Goal: Task Accomplishment & Management: Complete application form

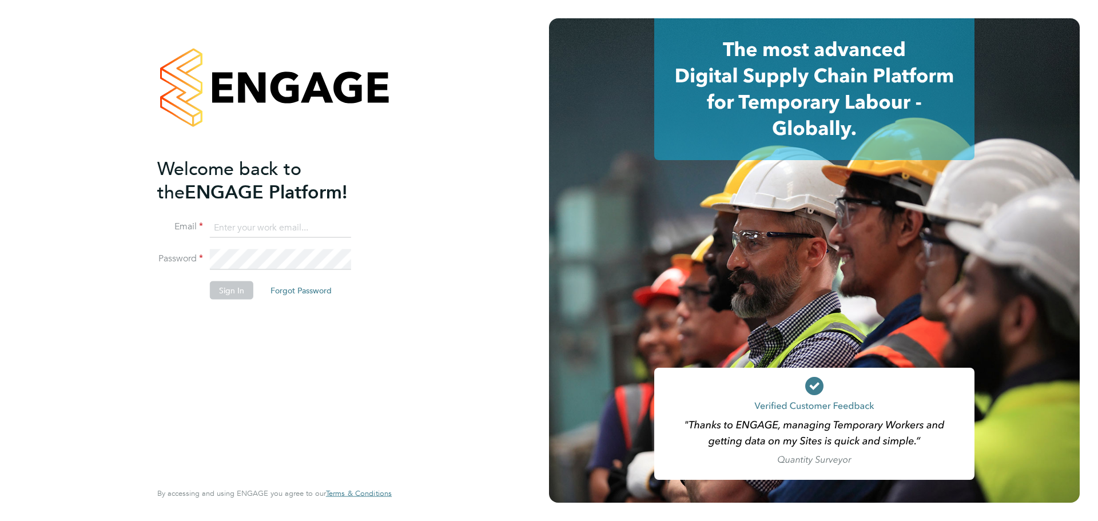
type input "jcroom@skilledcareers.co.uk"
click at [236, 293] on button "Sign In" at bounding box center [231, 290] width 43 height 18
click at [0, 0] on div "Sorry, we are having problems connecting to our services." at bounding box center [0, 0] width 0 height 0
click at [236, 293] on div "Sorry, we are having problems connecting to our services." at bounding box center [274, 260] width 549 height 521
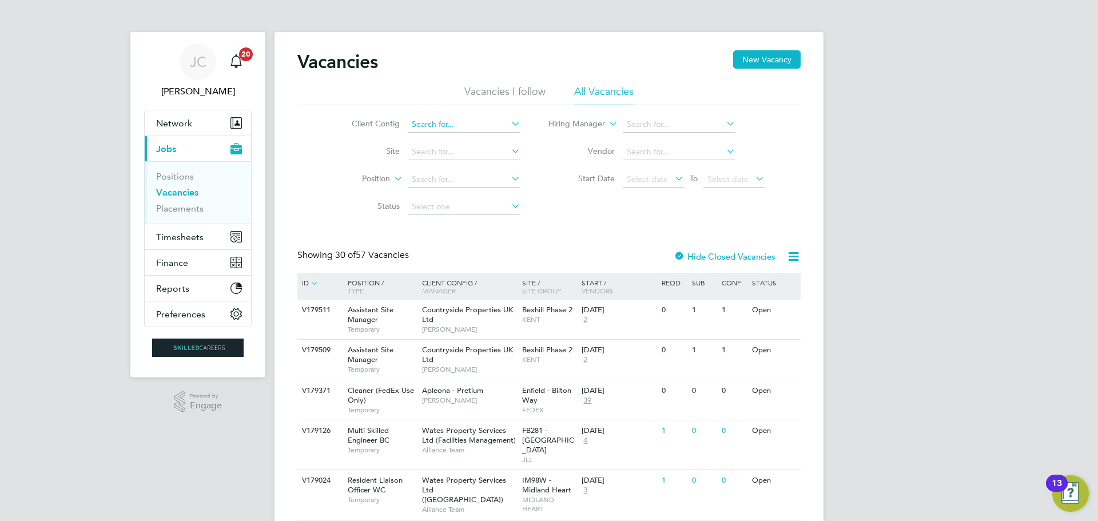
click at [478, 121] on input at bounding box center [464, 125] width 113 height 16
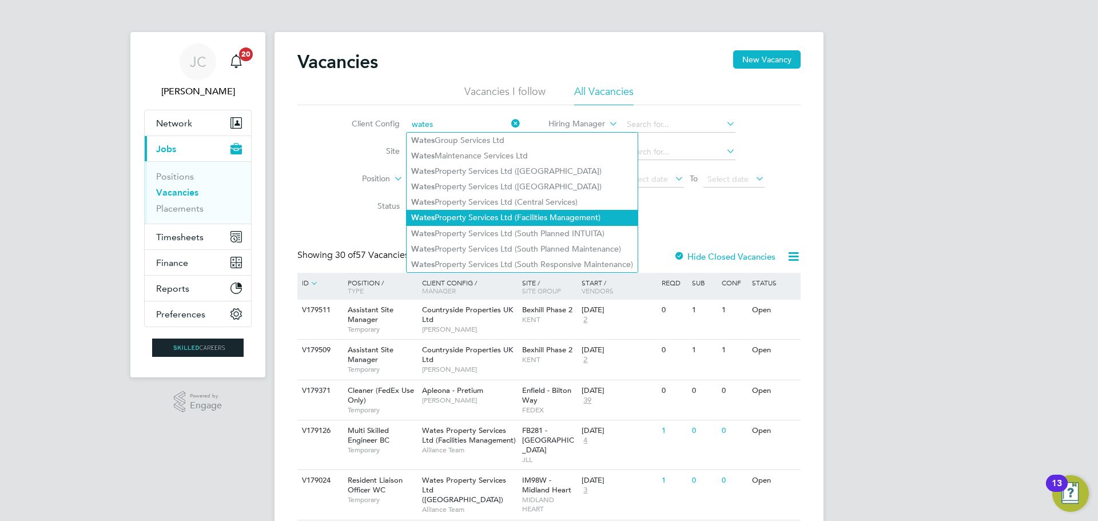
click at [493, 219] on li "Wates Property Services Ltd (Facilities Management)" at bounding box center [521, 217] width 231 height 15
type input "Wates Property Services Ltd (Facilities Management)"
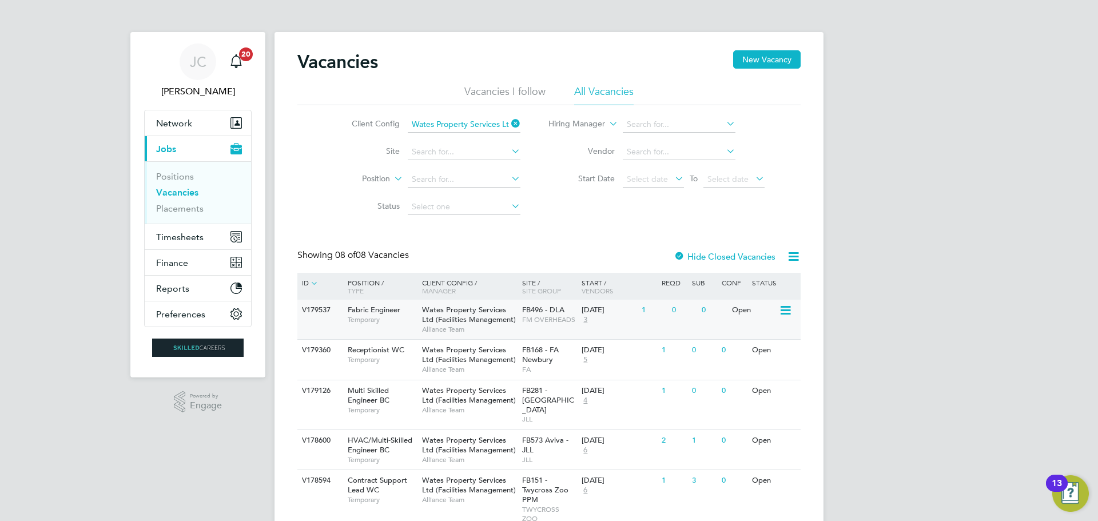
click at [386, 324] on div "Fabric Engineer Temporary" at bounding box center [379, 315] width 80 height 30
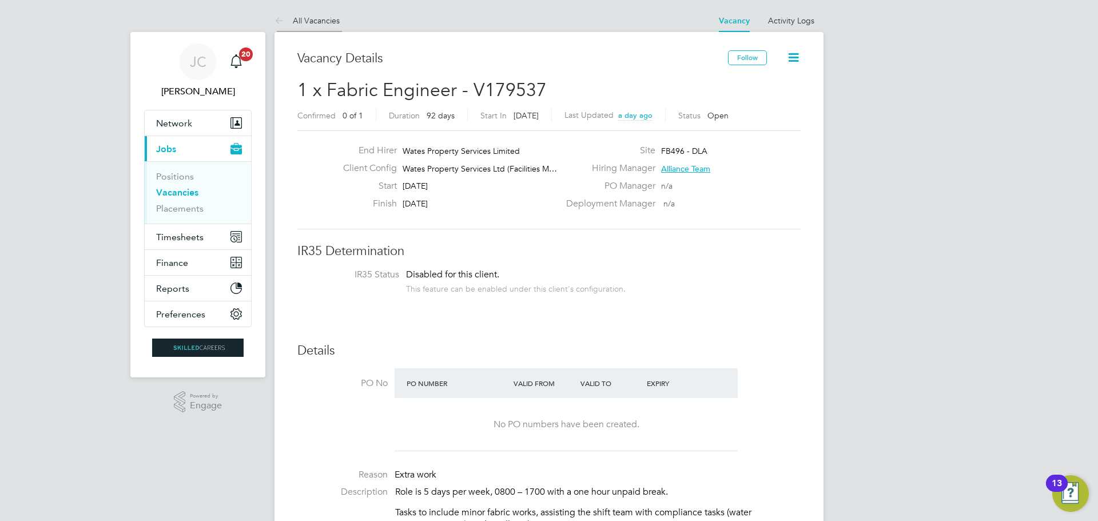
click at [285, 19] on icon at bounding box center [281, 21] width 14 height 14
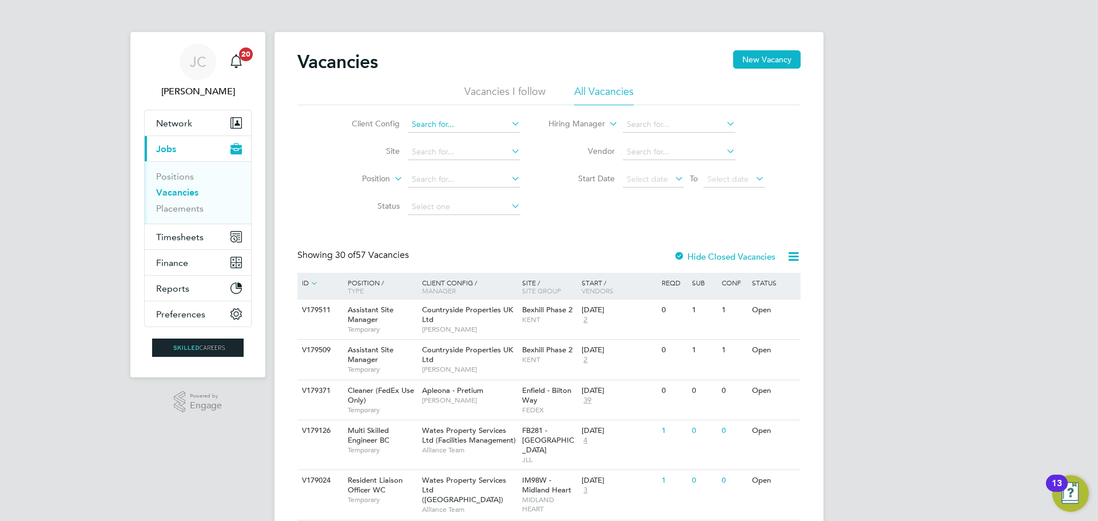
click at [477, 127] on input at bounding box center [464, 125] width 113 height 16
click at [585, 216] on li "Wates Property Services Ltd (Facilities Management)" at bounding box center [521, 217] width 231 height 15
type input "Wates Property Services Ltd (Facilities Management)"
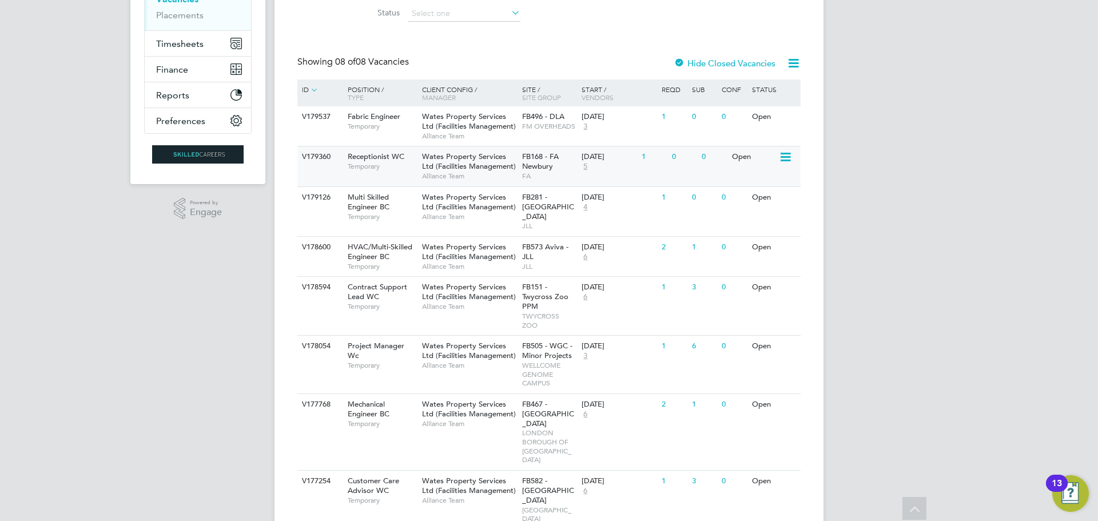
scroll to position [205, 0]
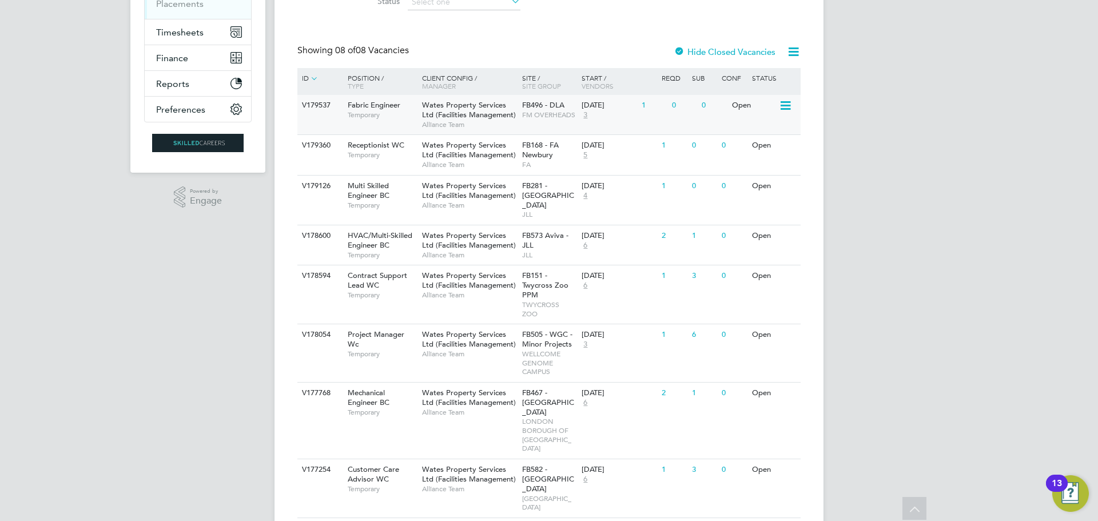
click at [460, 124] on span "Alliance Team" at bounding box center [469, 124] width 94 height 9
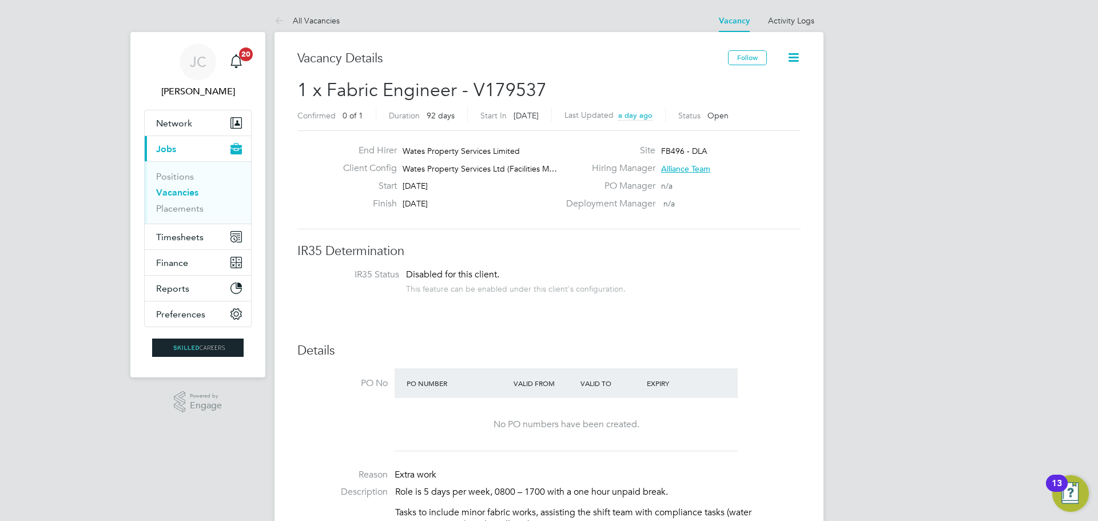
click at [544, 89] on h2 "1 x Fabric Engineer - V179537 Confirmed 0 of 1 Duration 92 days Start In [DATE]…" at bounding box center [548, 102] width 503 height 48
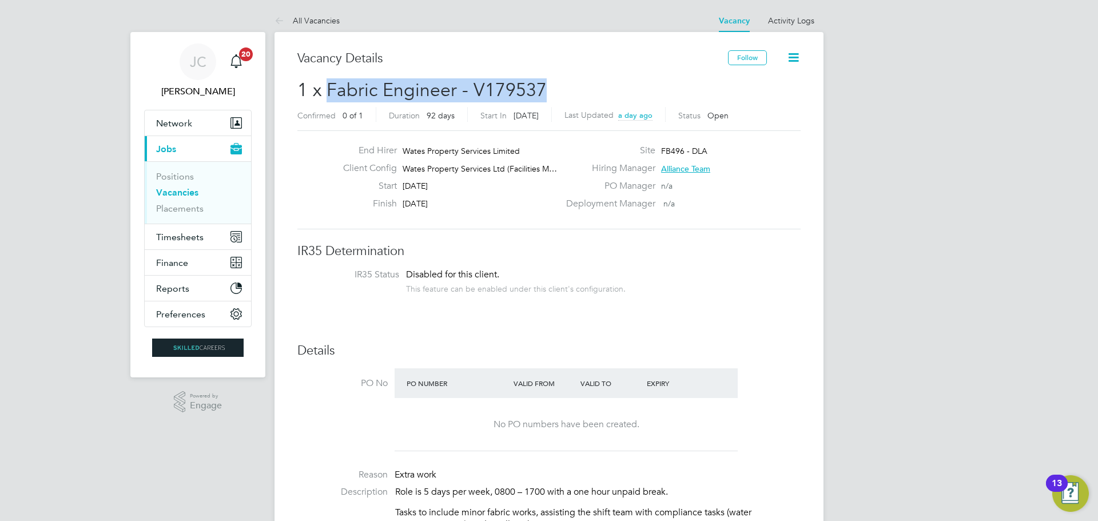
drag, startPoint x: 543, startPoint y: 86, endPoint x: 326, endPoint y: 90, distance: 216.2
click at [326, 90] on span "1 x Fabric Engineer - V179537" at bounding box center [421, 90] width 249 height 22
copy span "Fabric Engineer - V179537"
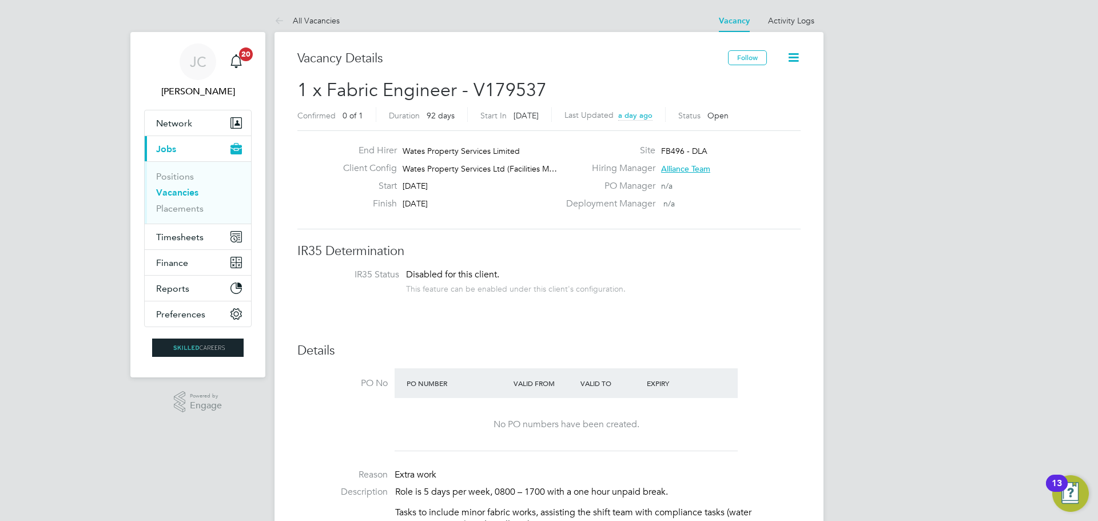
click at [306, 201] on div "End Hirer Wates Property Services Limited Client Config Wates Property Services…" at bounding box center [549, 180] width 512 height 70
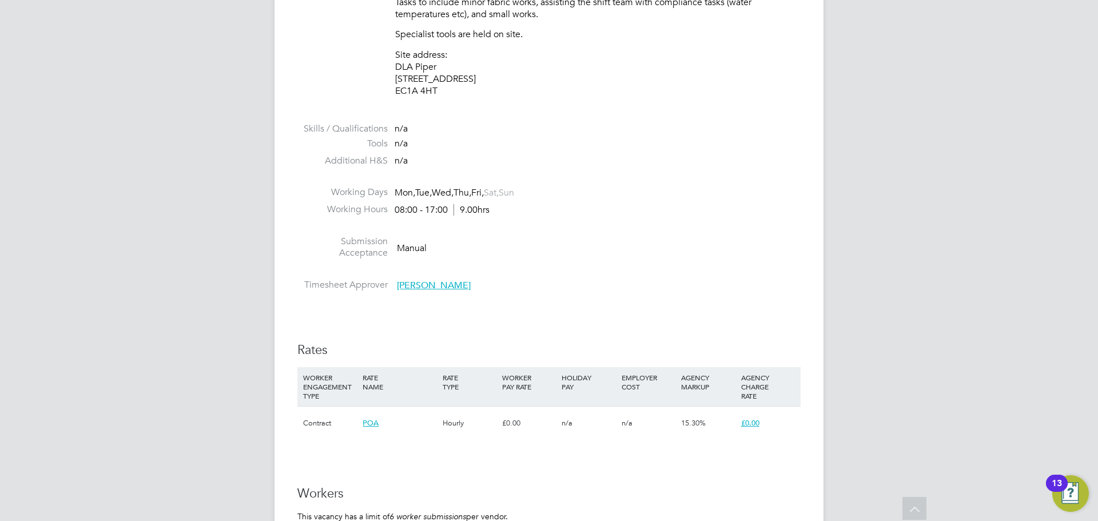
scroll to position [743, 0]
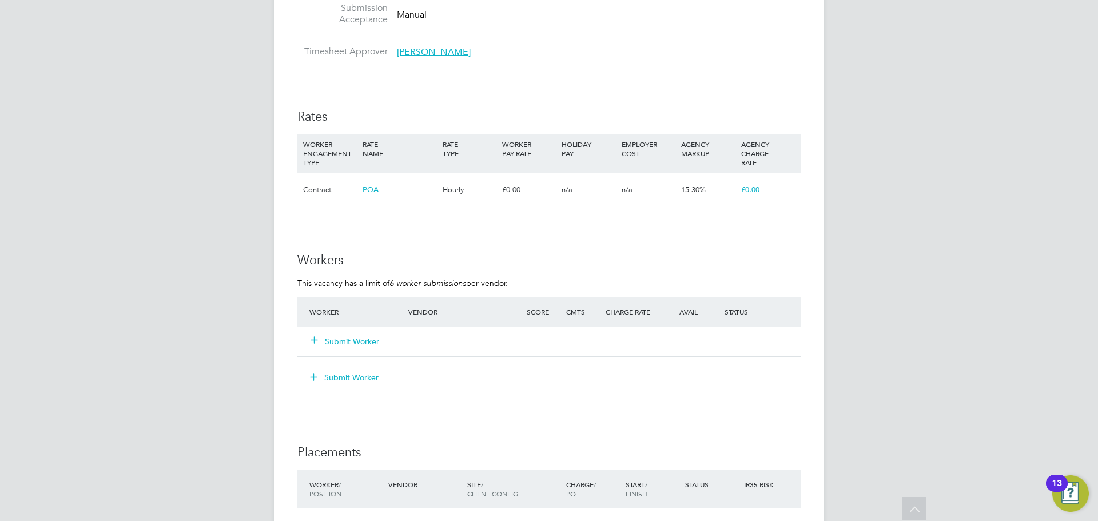
click at [365, 342] on button "Submit Worker" at bounding box center [345, 341] width 69 height 11
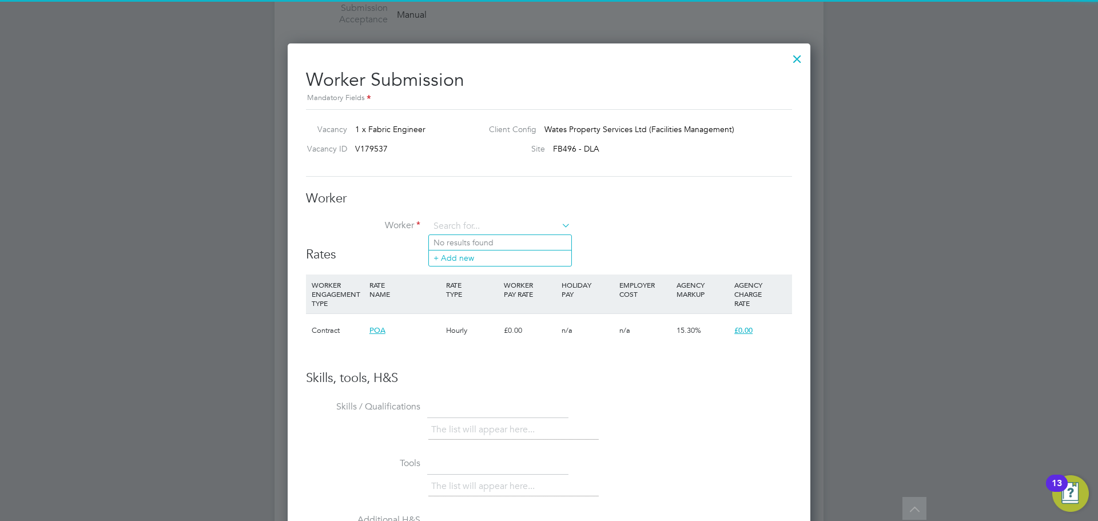
scroll to position [0, 0]
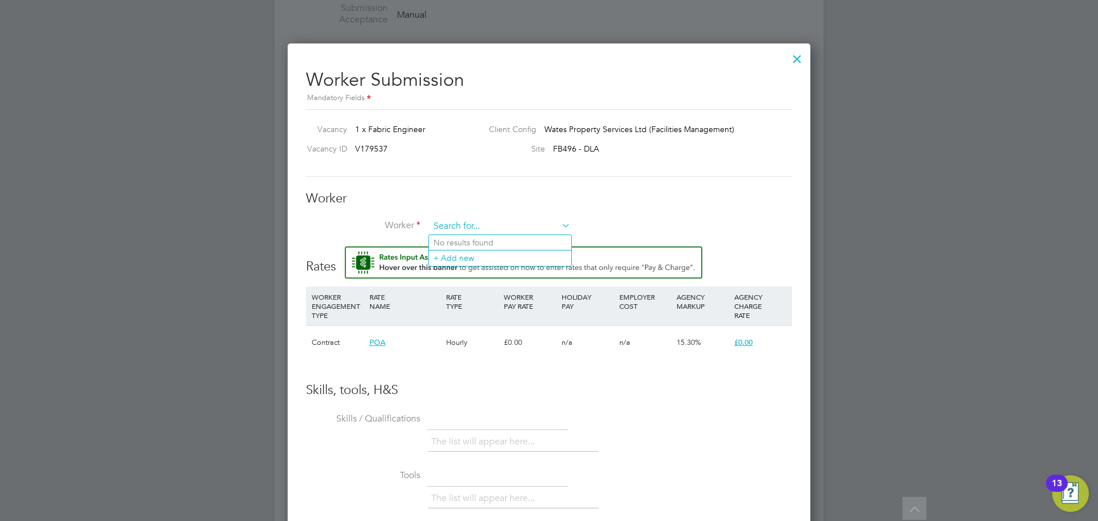
click at [473, 225] on input at bounding box center [499, 226] width 141 height 17
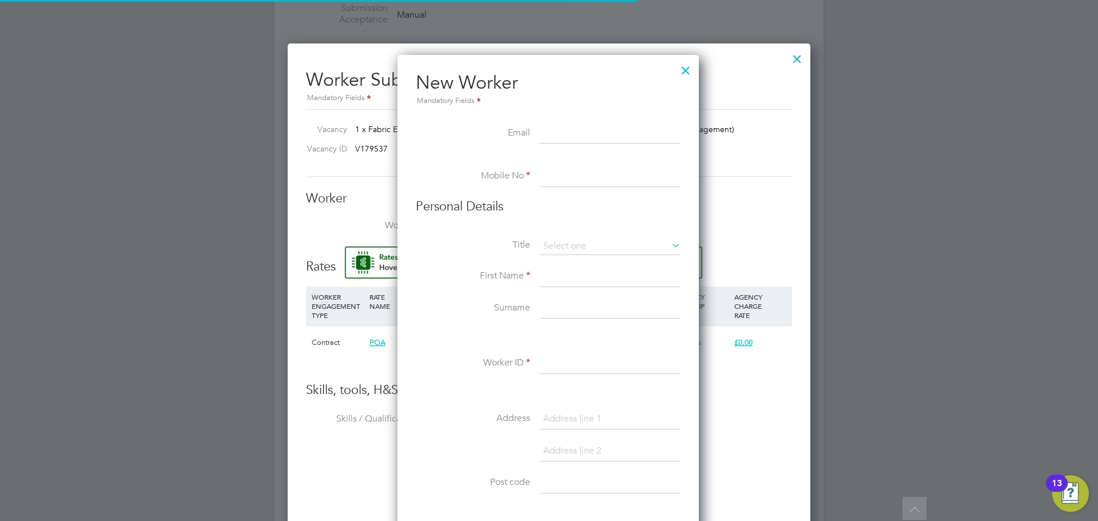
scroll to position [973, 303]
drag, startPoint x: 487, startPoint y: 258, endPoint x: 601, endPoint y: 165, distance: 147.9
click at [492, 242] on div "All Vacancies Vacancy Activity Logs Vacancy Activity Logs All Vacancies Vacancy…" at bounding box center [548, 56] width 549 height 1580
click at [679, 68] on div at bounding box center [685, 67] width 21 height 21
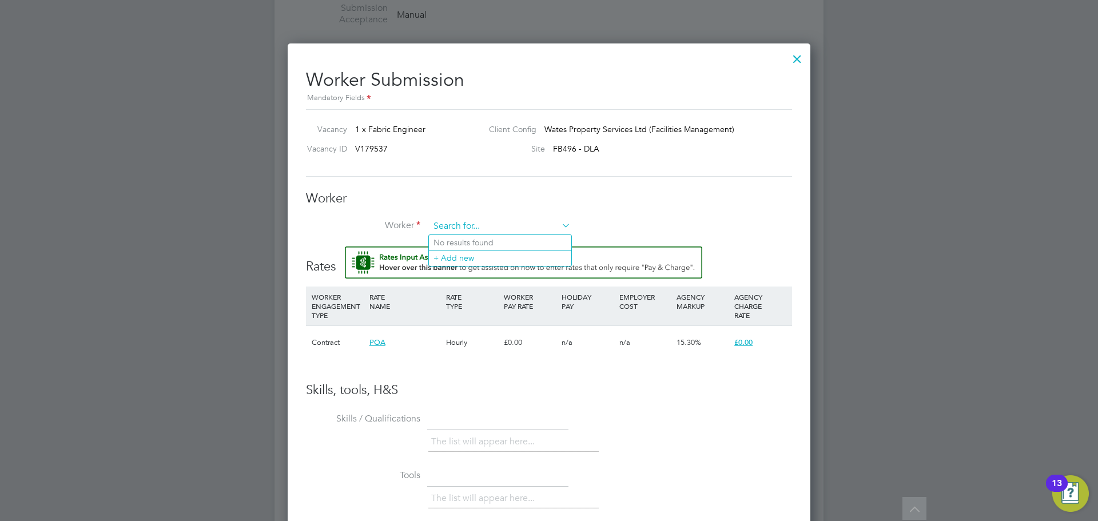
click at [442, 232] on input at bounding box center [499, 226] width 141 height 17
type input "B"
click at [468, 258] on li "+ Add new" at bounding box center [500, 257] width 142 height 15
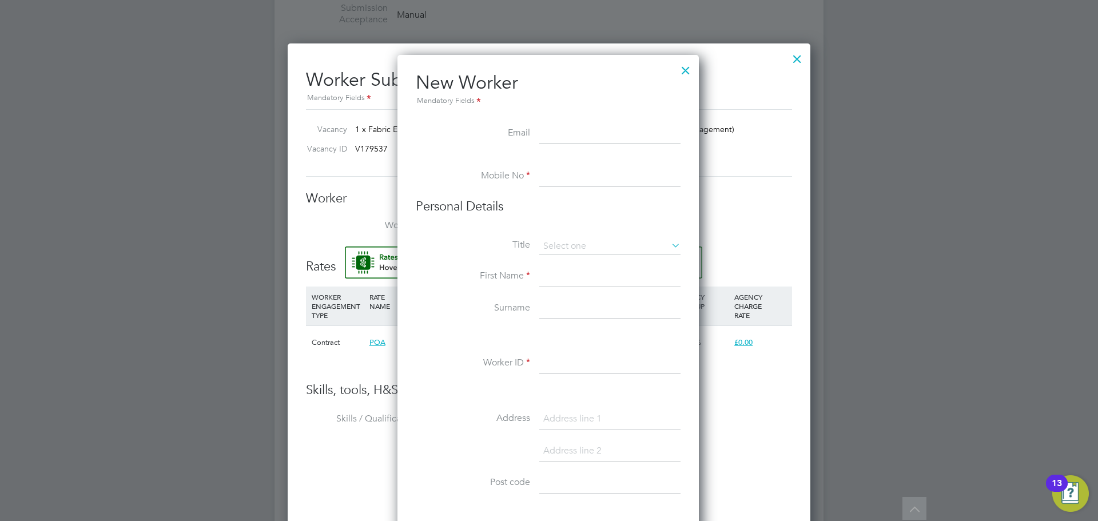
paste input "bemiatie@gmail.com"
type input "bemiatie@gmail.com"
click at [582, 174] on input at bounding box center [609, 176] width 141 height 21
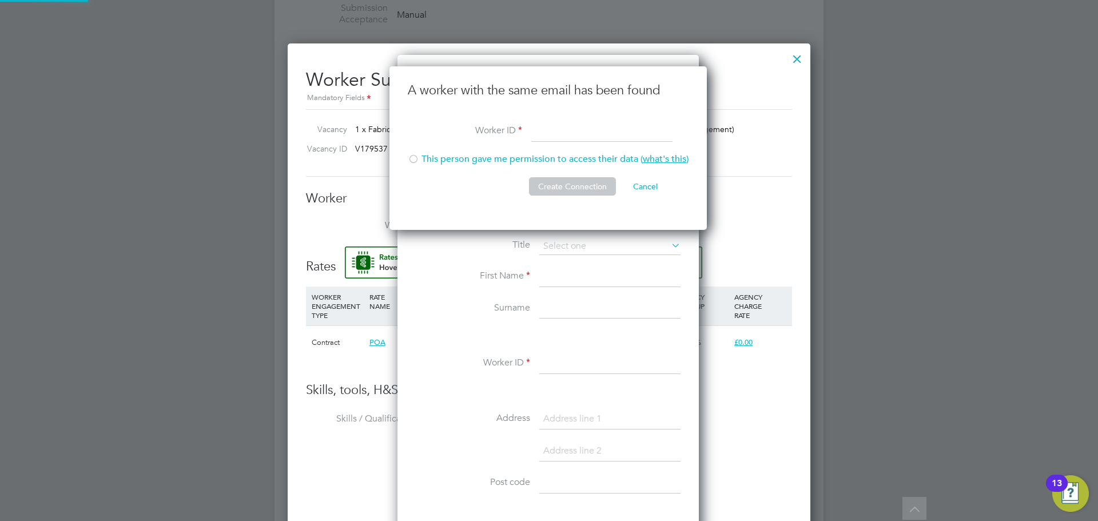
scroll to position [164, 319]
click at [580, 132] on input at bounding box center [601, 132] width 141 height 21
type input "E"
type input "Bemi Atie"
click at [553, 153] on li "Worker ID Bemi Atie" at bounding box center [548, 138] width 281 height 32
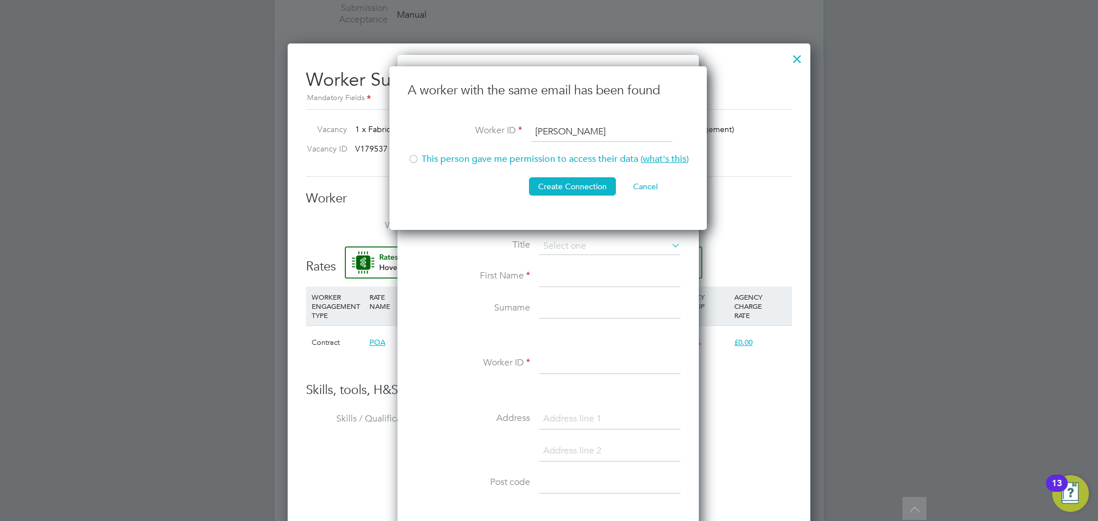
click at [547, 161] on li "This person gave me permission to access their data ( what's this )" at bounding box center [548, 164] width 281 height 23
click at [549, 193] on button "Create Connection" at bounding box center [572, 186] width 87 height 18
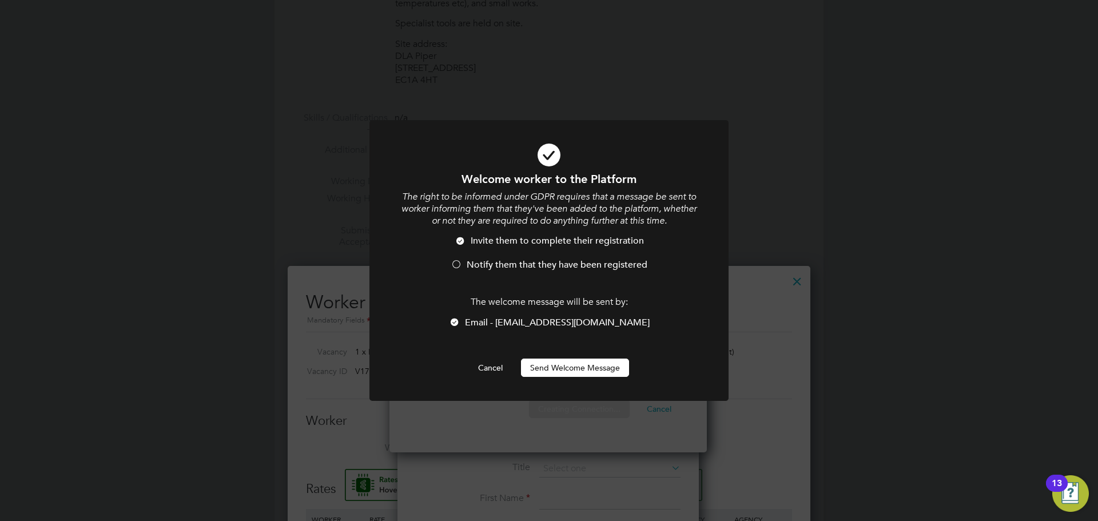
click at [555, 278] on li "Notify them that they have been registered" at bounding box center [548, 270] width 297 height 23
click at [556, 270] on span "Notify them that they have been registered" at bounding box center [557, 264] width 181 height 11
click at [567, 362] on button "Send Welcome Message" at bounding box center [575, 367] width 108 height 18
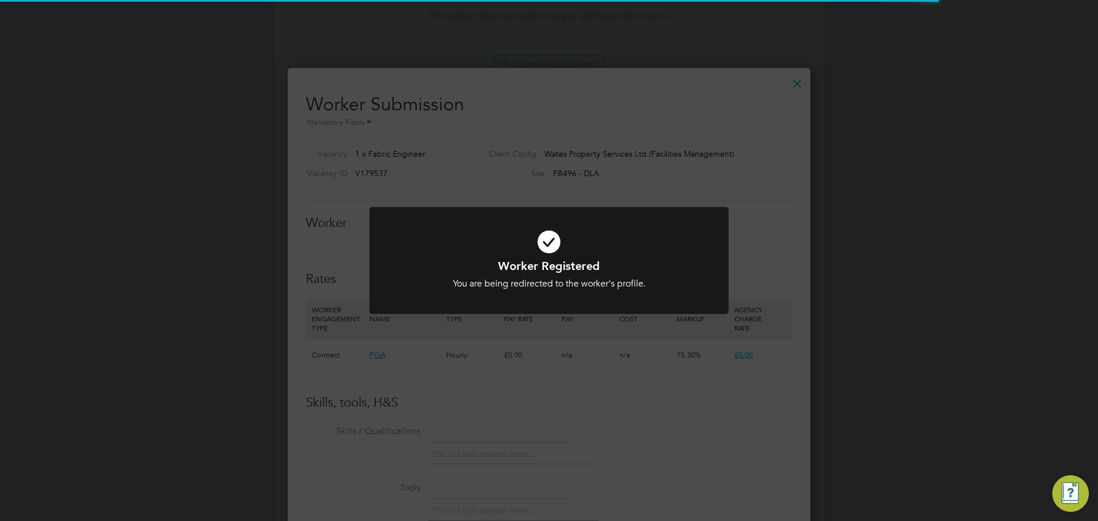
scroll to position [743, 0]
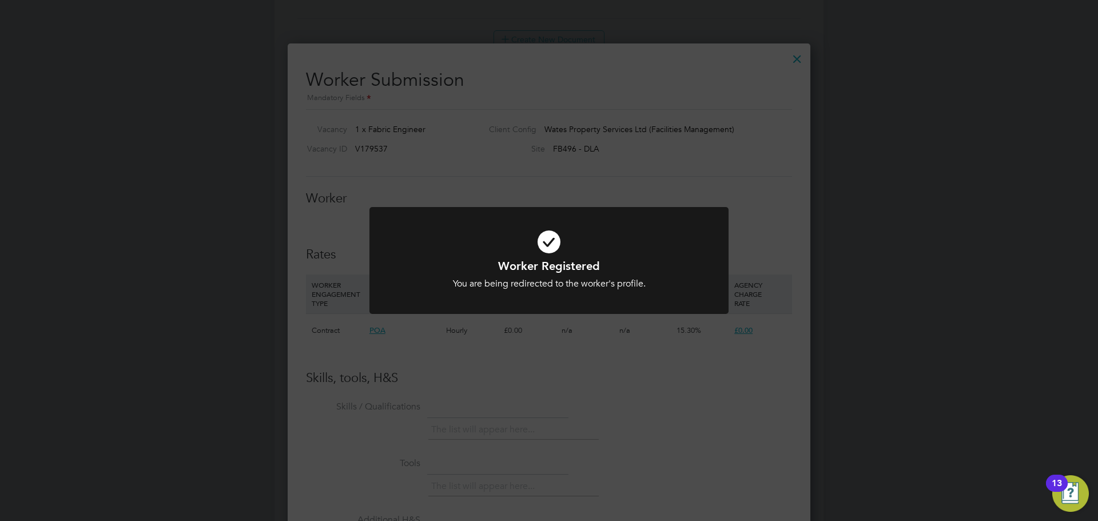
click at [526, 380] on div "Worker Registered You are being redirected to the worker's profile. Cancel Okay" at bounding box center [549, 260] width 1098 height 521
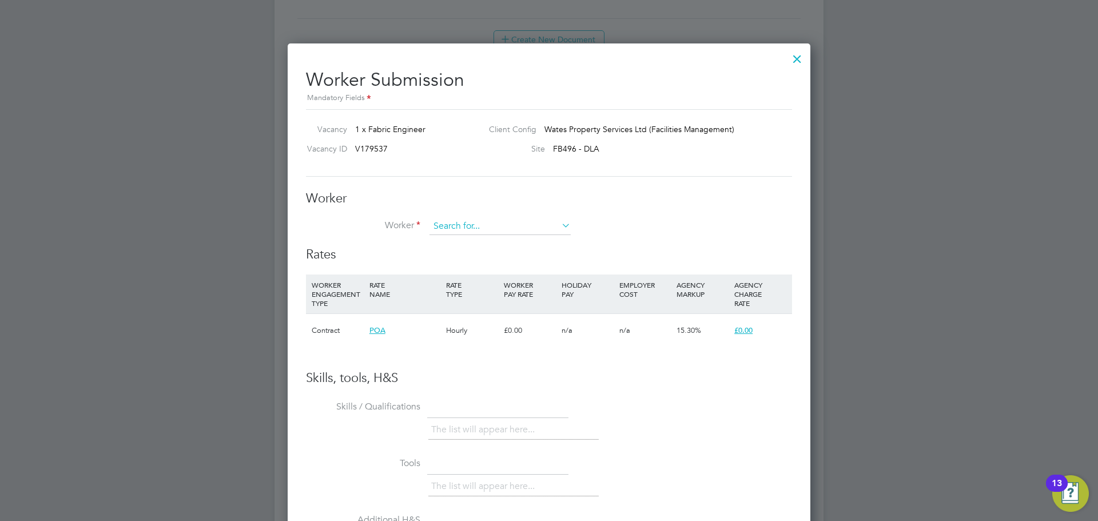
click at [456, 228] on input at bounding box center [499, 226] width 141 height 17
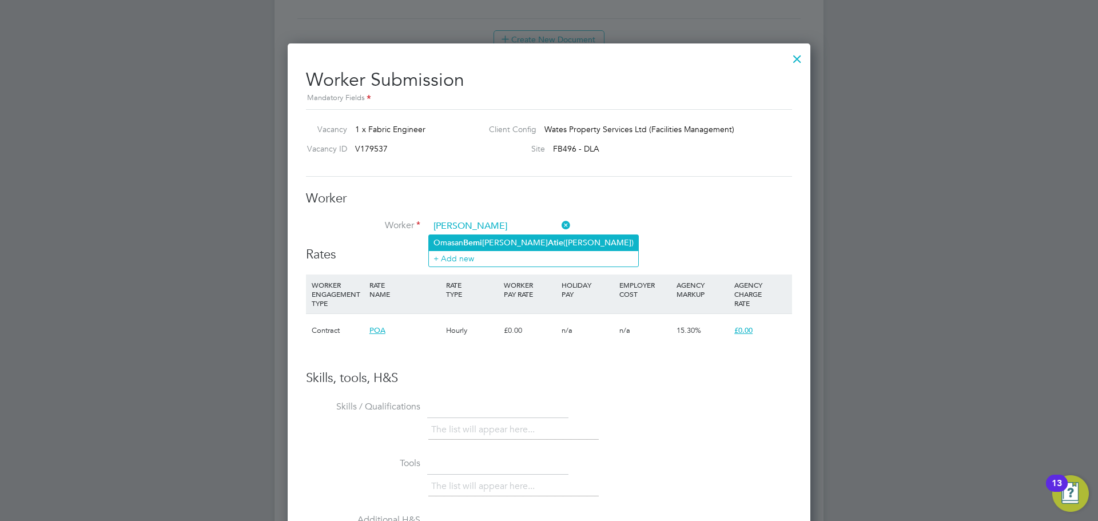
click at [460, 240] on li "Omasan Bemi gho Marlon Atie (Bemi Atie)" at bounding box center [533, 242] width 209 height 15
type input "Omasan Bemigho Marlon Atie (Bemi Atie)"
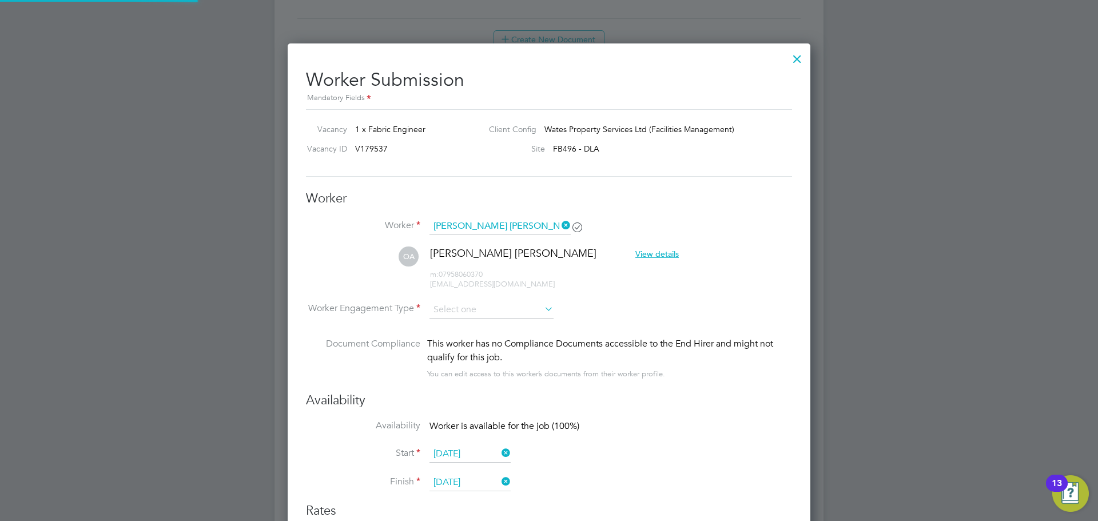
scroll to position [950, 523]
click at [528, 314] on input at bounding box center [491, 309] width 124 height 17
click at [524, 337] on li "PAYE" at bounding box center [491, 340] width 125 height 15
type input "PAYE"
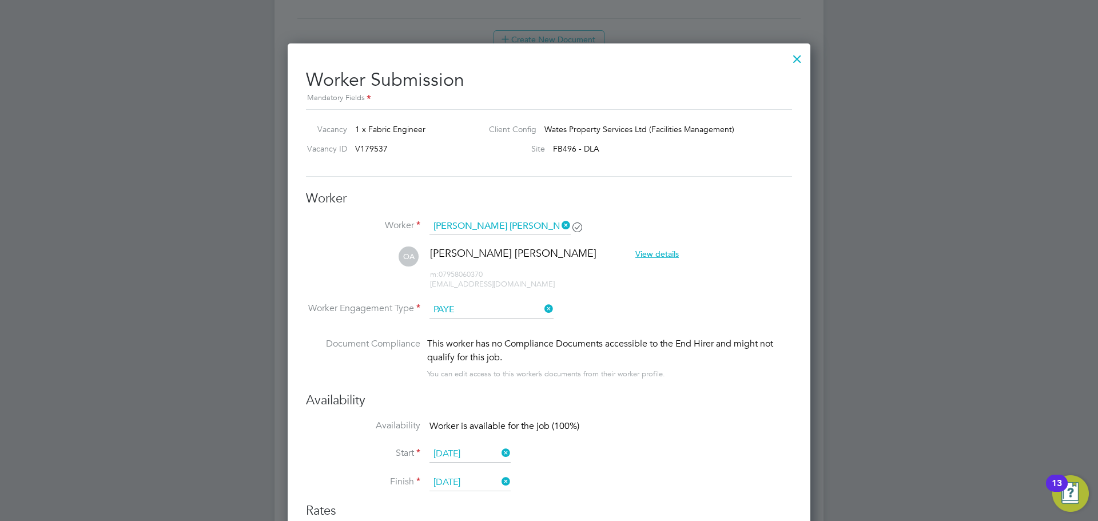
drag, startPoint x: 429, startPoint y: 344, endPoint x: 511, endPoint y: 358, distance: 83.0
click at [511, 358] on div "This worker has no Compliance Documents accessible to the End Hirer and might n…" at bounding box center [609, 350] width 365 height 27
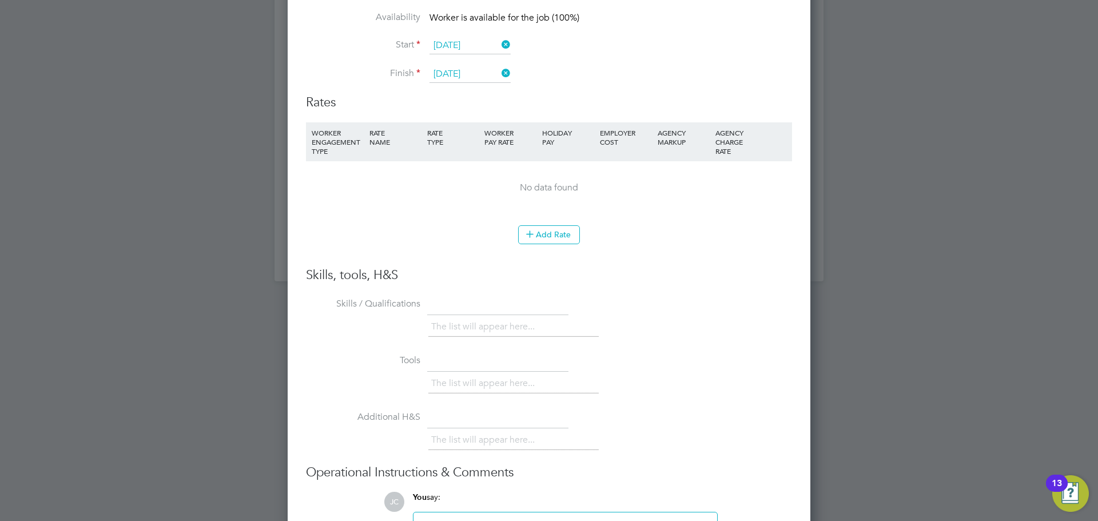
scroll to position [1036, 0]
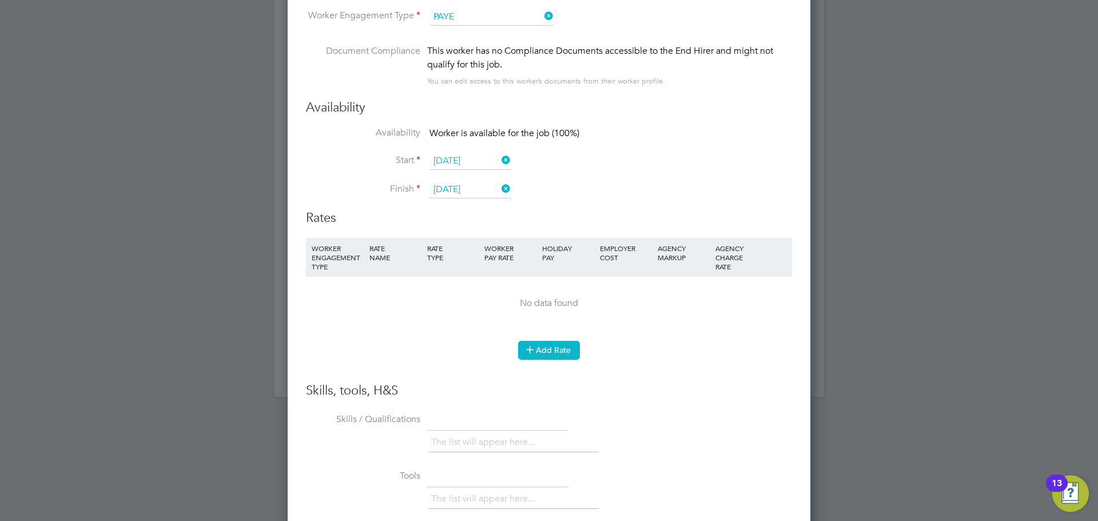
click at [554, 352] on button "Add Rate" at bounding box center [549, 350] width 62 height 18
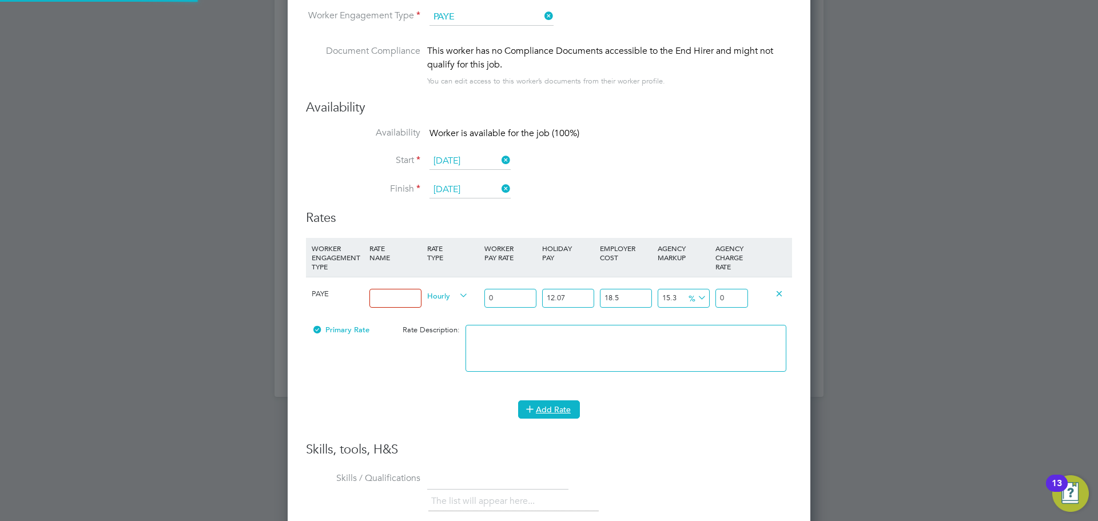
scroll to position [1058, 523]
click at [406, 294] on input at bounding box center [395, 298] width 52 height 19
type input "1"
click at [501, 299] on input "0" at bounding box center [510, 298] width 52 height 19
drag, startPoint x: 501, startPoint y: 299, endPoint x: 448, endPoint y: 300, distance: 53.7
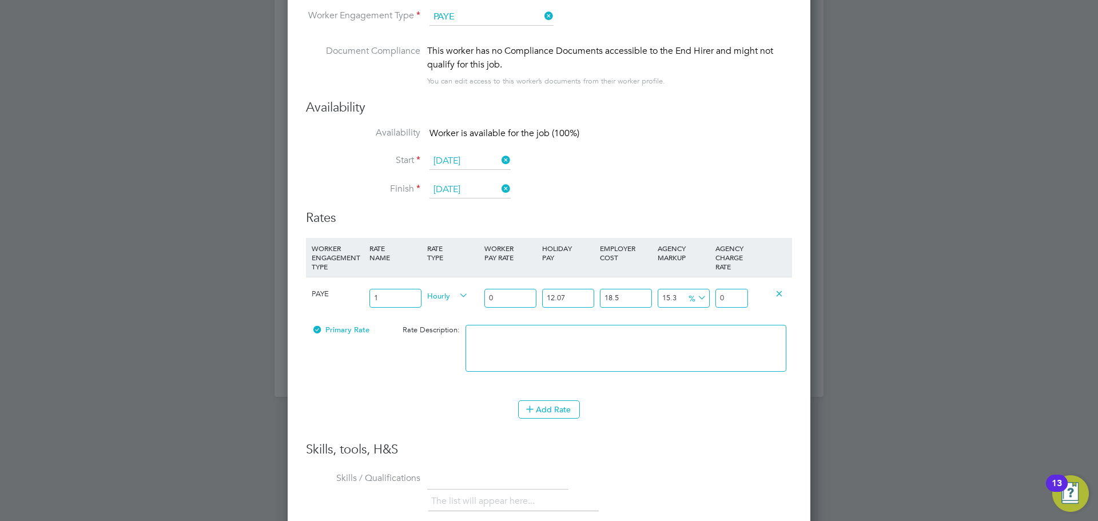
click at [448, 300] on div "PAYE 1 Hourly 0 12.07 n/a 18.5 n/a 15.3 0 % 0" at bounding box center [549, 298] width 486 height 42
type input "2"
type input "3.062436027"
type input "22"
type input "33.686796297"
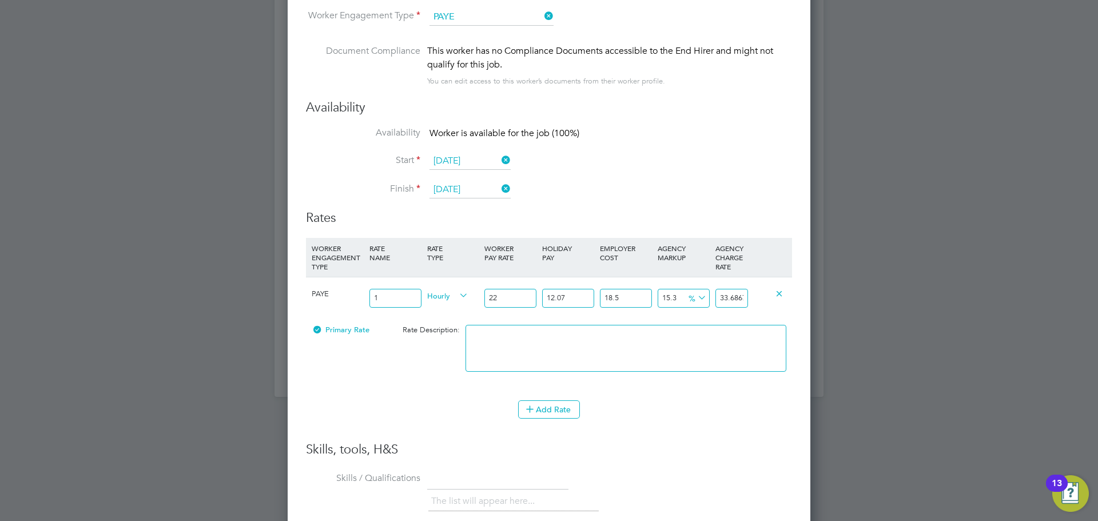
type input "22"
drag, startPoint x: 578, startPoint y: 301, endPoint x: 532, endPoint y: 301, distance: 45.7
click at [532, 301] on div "PAYE 1 Hourly 22 12.07 n/a 18.5 n/a 15.3 4.470147297 % 33.686796297" at bounding box center [549, 298] width 486 height 42
type input "0"
type input "30.05871"
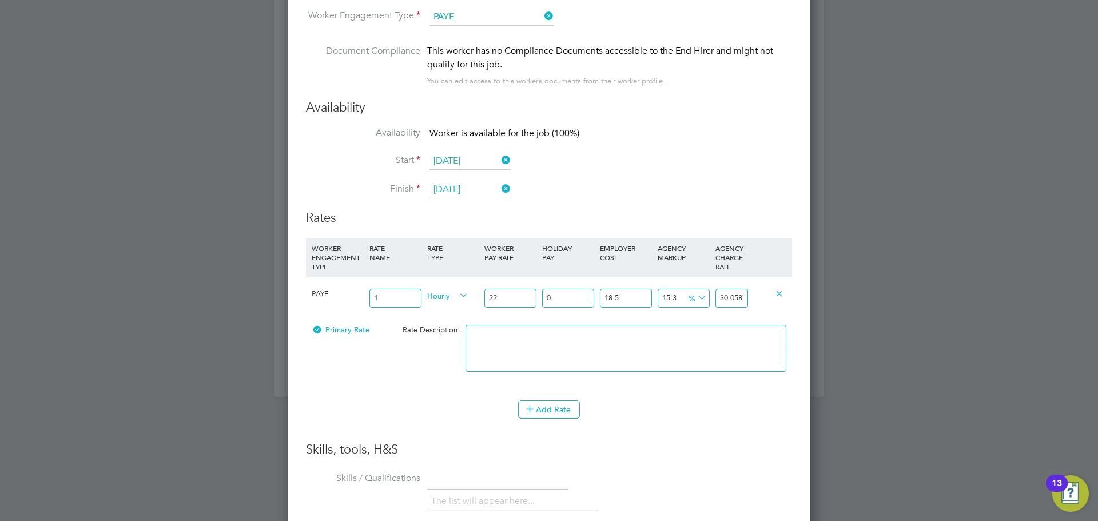
drag, startPoint x: 630, startPoint y: 298, endPoint x: 580, endPoint y: 300, distance: 50.3
click at [580, 300] on div "PAYE 1 Hourly 22 0 n/a 18.5 n/a 15.3 3.98871 % 30.05871" at bounding box center [549, 298] width 486 height 42
type input "0"
type input "25.366"
drag, startPoint x: 680, startPoint y: 295, endPoint x: 652, endPoint y: 296, distance: 28.6
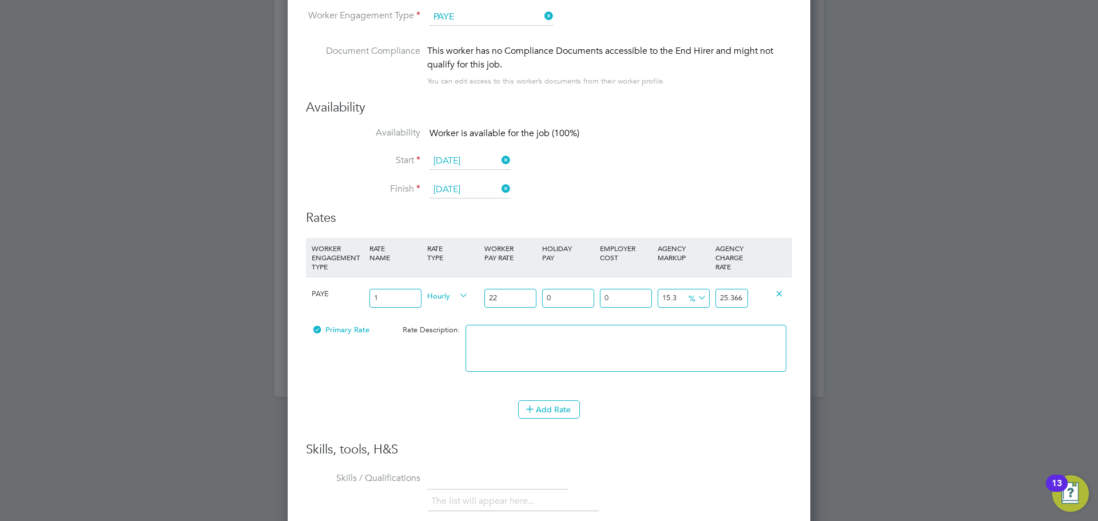
click at [652, 296] on div "PAYE 1 Hourly 22 0 n/a 0 n/a 15.3 3.366 % 25.366" at bounding box center [549, 298] width 486 height 42
type input "0"
type input "22"
type input "0"
click at [690, 400] on div "Add Rate" at bounding box center [549, 409] width 486 height 18
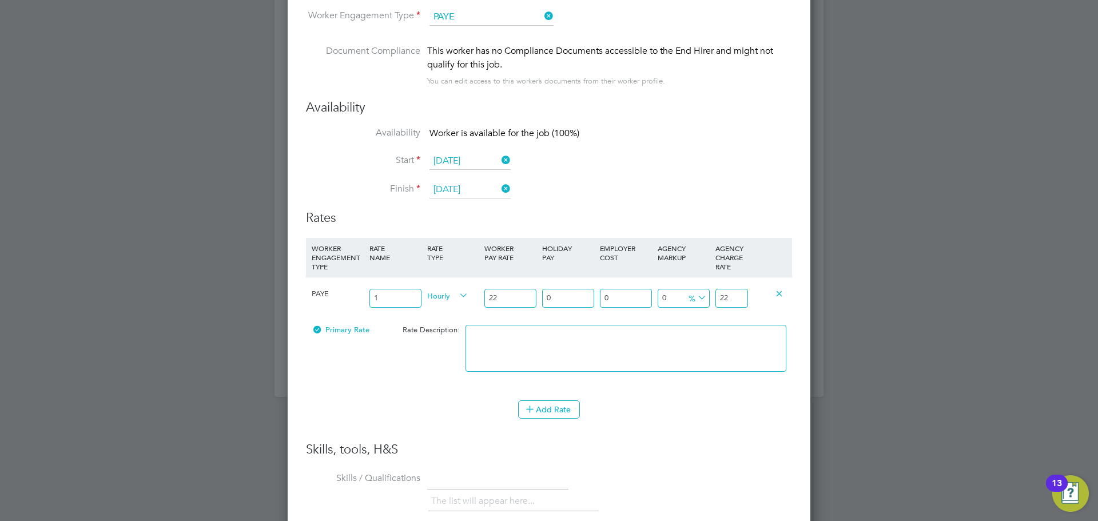
click at [675, 306] on input "0" at bounding box center [683, 298] width 52 height 19
drag, startPoint x: 676, startPoint y: 300, endPoint x: 627, endPoint y: 304, distance: 48.8
click at [627, 304] on div "PAYE 1 Hourly 22 0 n/a 0 n/a 0 0 % 22" at bounding box center [549, 298] width 486 height 42
click at [778, 296] on icon at bounding box center [779, 293] width 9 height 9
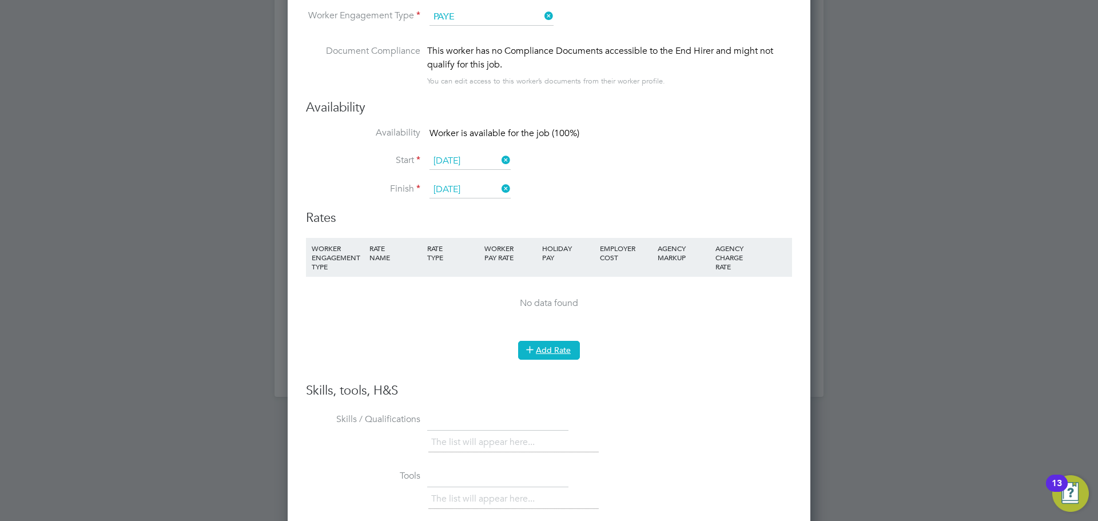
click at [560, 354] on button "Add Rate" at bounding box center [549, 350] width 62 height 18
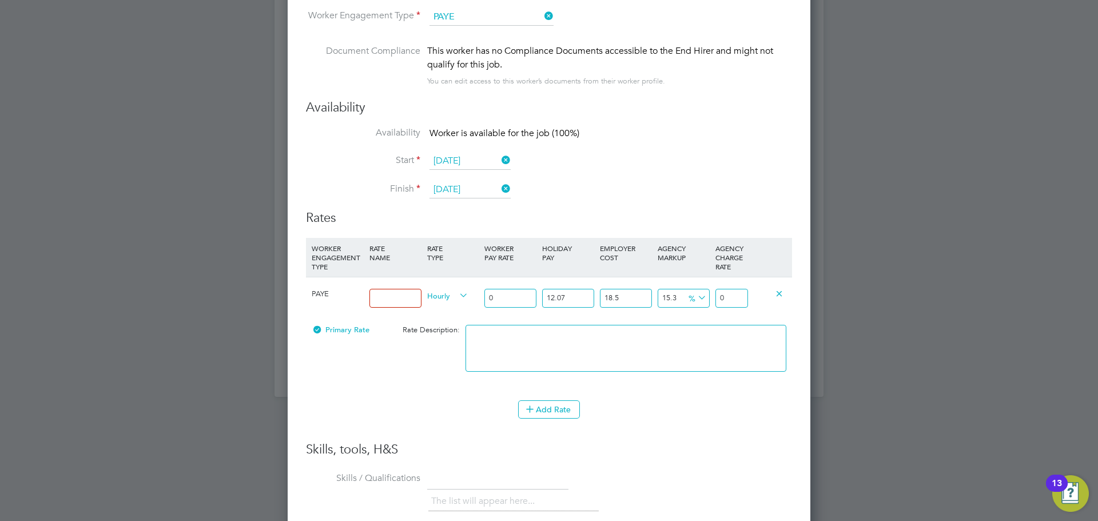
click at [404, 301] on input at bounding box center [395, 298] width 52 height 19
type input "1"
drag, startPoint x: 518, startPoint y: 302, endPoint x: 455, endPoint y: 301, distance: 62.9
click at [455, 301] on div "PAYE 1 Hourly 0 12.07 n/a 18.5 n/a 15.3 0 % 0" at bounding box center [549, 298] width 486 height 42
type input "2"
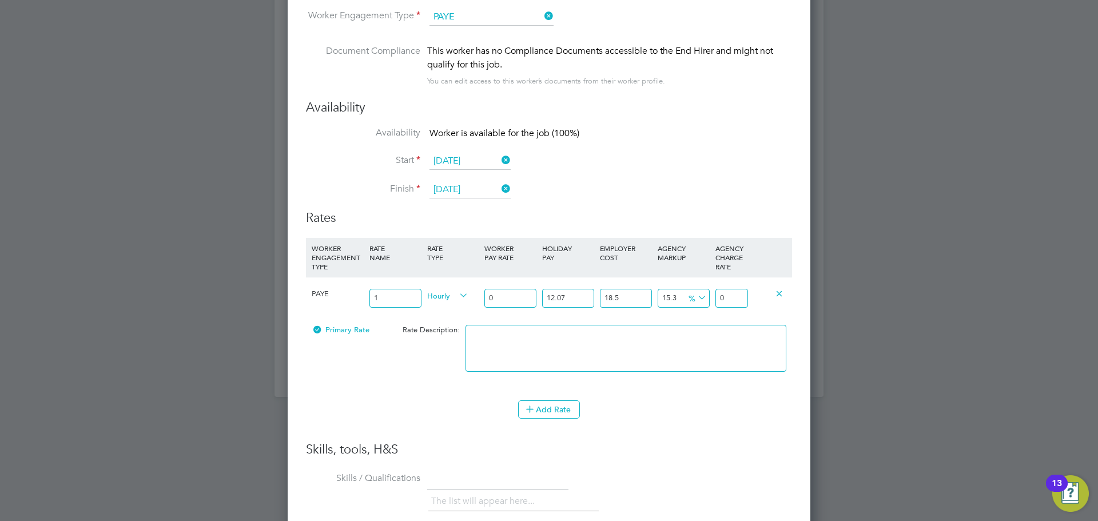
type input "3.062436027"
type input "22"
type input "33.686796297"
type input "22"
drag, startPoint x: 583, startPoint y: 293, endPoint x: 483, endPoint y: 298, distance: 100.8
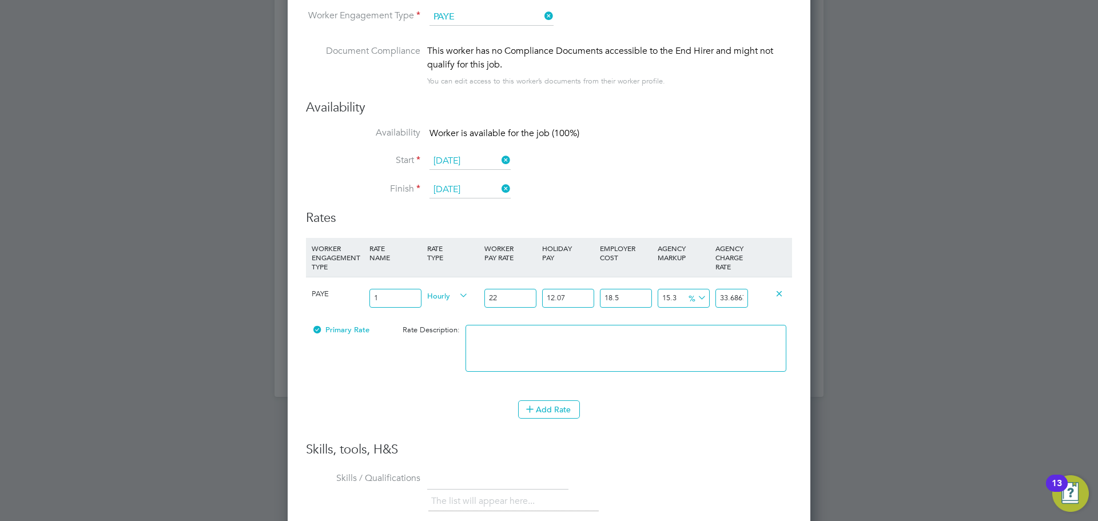
click at [483, 298] on div "PAYE 1 Hourly 22 12.07 n/a 18.5 n/a 15.3 4.470147297 % 33.686796297" at bounding box center [549, 298] width 486 height 42
type input "0"
type input "30.05871"
drag, startPoint x: 612, startPoint y: 287, endPoint x: 572, endPoint y: 288, distance: 40.0
click at [571, 288] on div "PAYE 1 Hourly 22 0 n/a 18.5 n/a 15.3 3.98871 % 30.05871" at bounding box center [549, 298] width 486 height 42
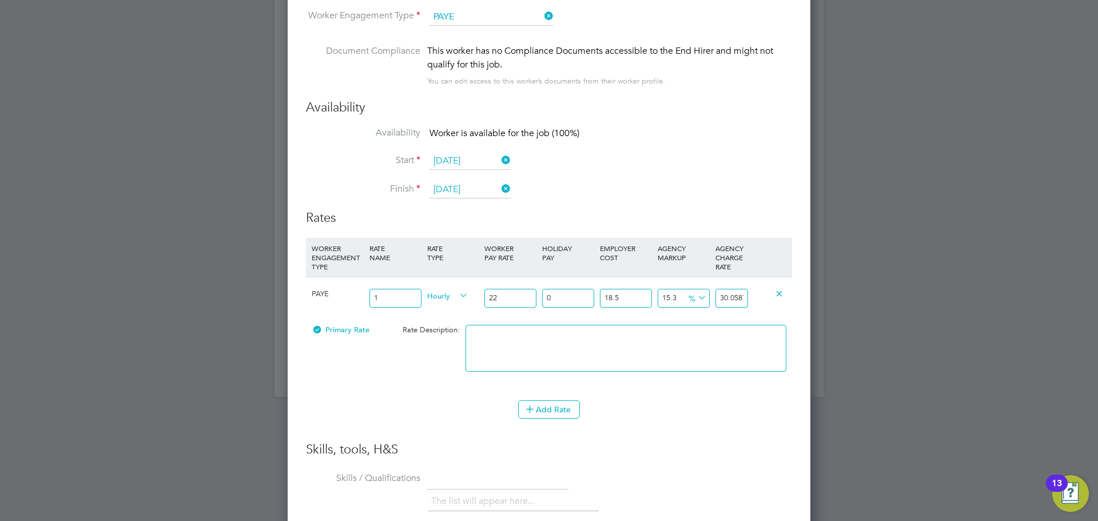
drag, startPoint x: 631, startPoint y: 297, endPoint x: 638, endPoint y: 301, distance: 7.9
click at [632, 297] on input "18.5" at bounding box center [626, 298] width 52 height 19
drag, startPoint x: 638, startPoint y: 301, endPoint x: 559, endPoint y: 308, distance: 79.2
click at [559, 308] on div "PAYE 1 Hourly 22 0 n/a 18.5 n/a 15.3 3.98871 % 30.05871" at bounding box center [549, 298] width 486 height 42
type input "0"
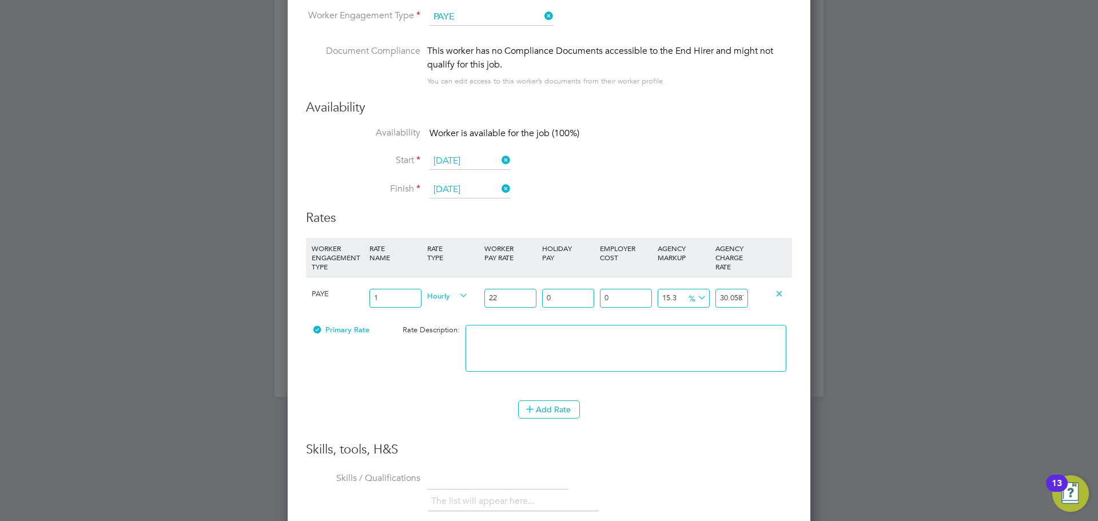
type input "25.366"
click at [650, 414] on div "Add Rate" at bounding box center [549, 409] width 486 height 18
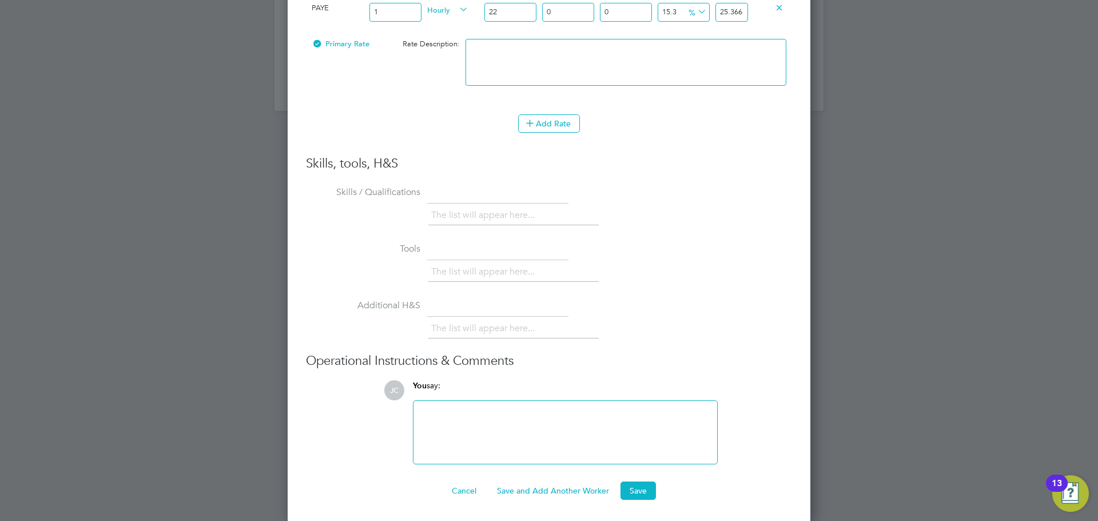
scroll to position [1323, 0]
click at [636, 478] on ng-form "Worker Worker Omasan Bemigho Marlon Atie (Bemi Atie) OA Omasan Bemigho Marlon A…" at bounding box center [549, 54] width 486 height 888
click at [636, 485] on button "Save" at bounding box center [637, 489] width 35 height 18
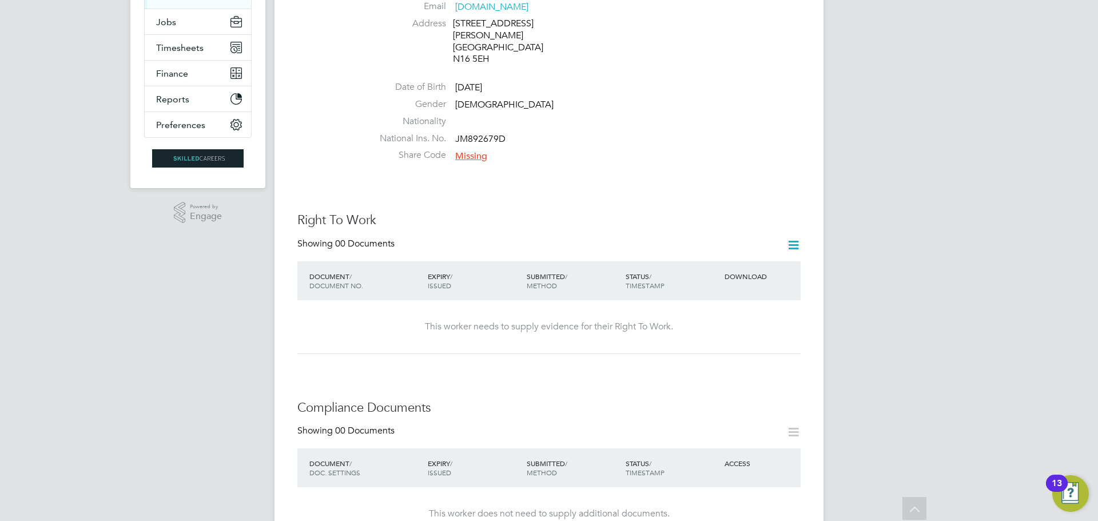
scroll to position [0, 0]
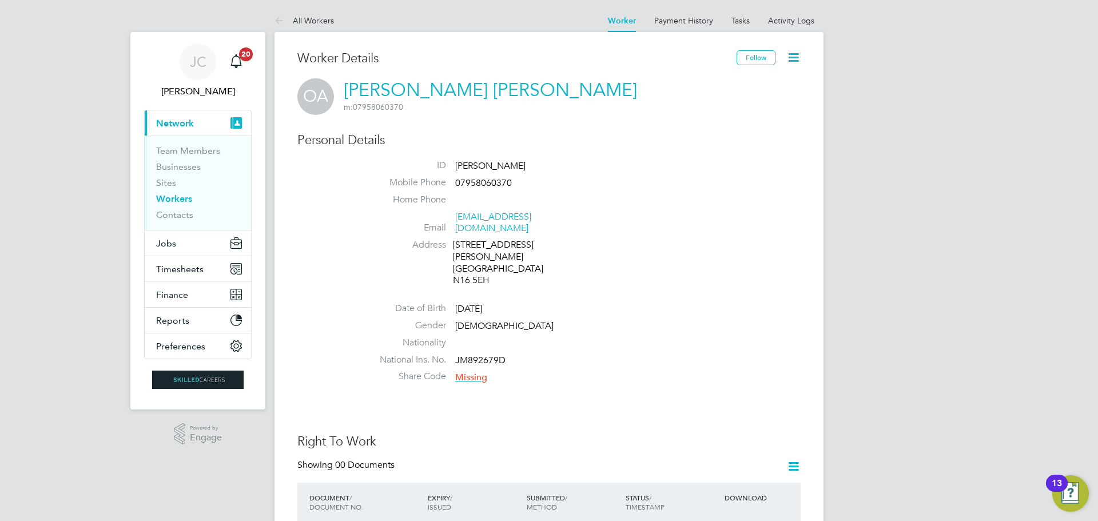
click at [279, 19] on icon at bounding box center [281, 21] width 14 height 14
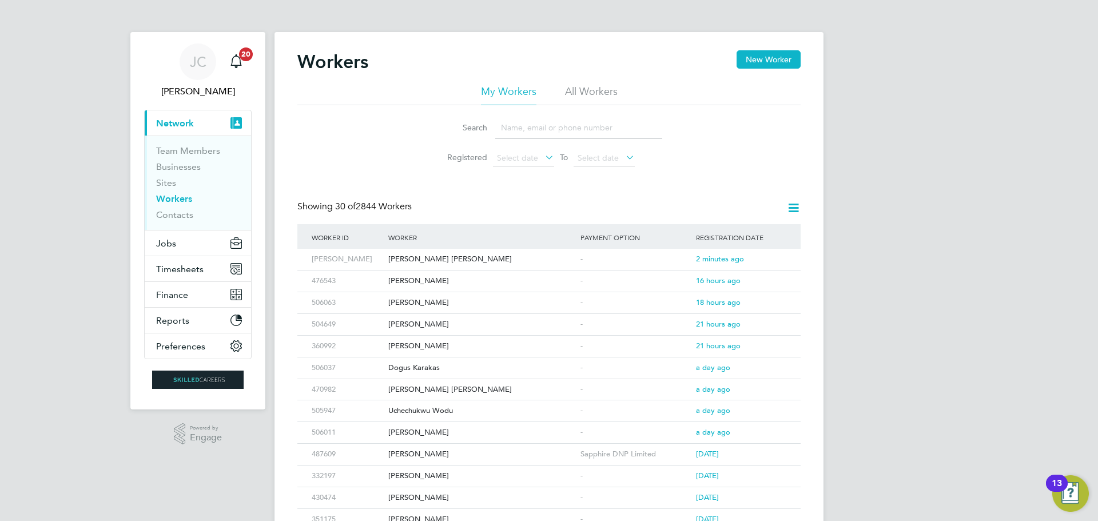
click at [210, 218] on li "Contacts" at bounding box center [199, 214] width 86 height 11
click at [192, 173] on li "Businesses" at bounding box center [199, 169] width 86 height 16
click at [174, 244] on span "Jobs" at bounding box center [166, 243] width 20 height 11
click at [169, 198] on link "Workers" at bounding box center [174, 198] width 36 height 11
click at [176, 241] on button "Jobs" at bounding box center [198, 242] width 106 height 25
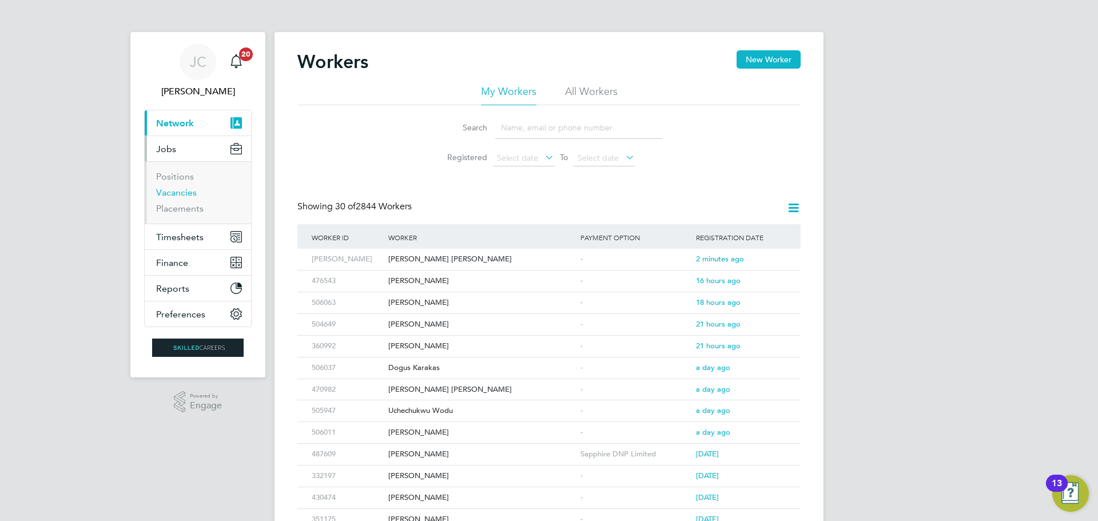
click at [185, 195] on link "Vacancies" at bounding box center [176, 192] width 41 height 11
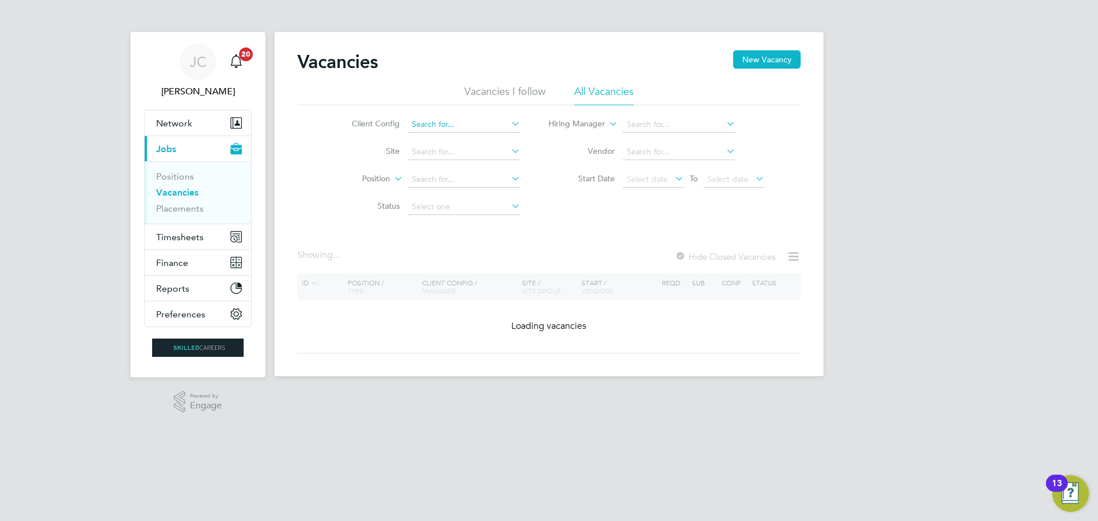
click at [445, 132] on div "Vacancies New Vacancy Vacancies I follow All Vacancies Client Config Site Posit…" at bounding box center [548, 204] width 549 height 344
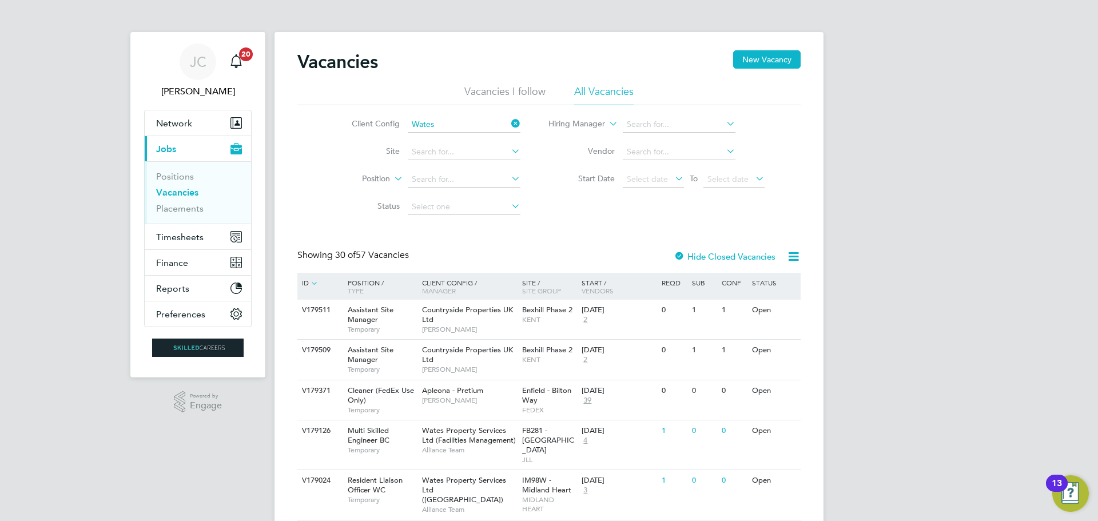
click at [529, 220] on li "Wates Property Services Ltd (Facilities Management)" at bounding box center [521, 217] width 231 height 15
type input "Wates Property Services Ltd (Facilities Management)"
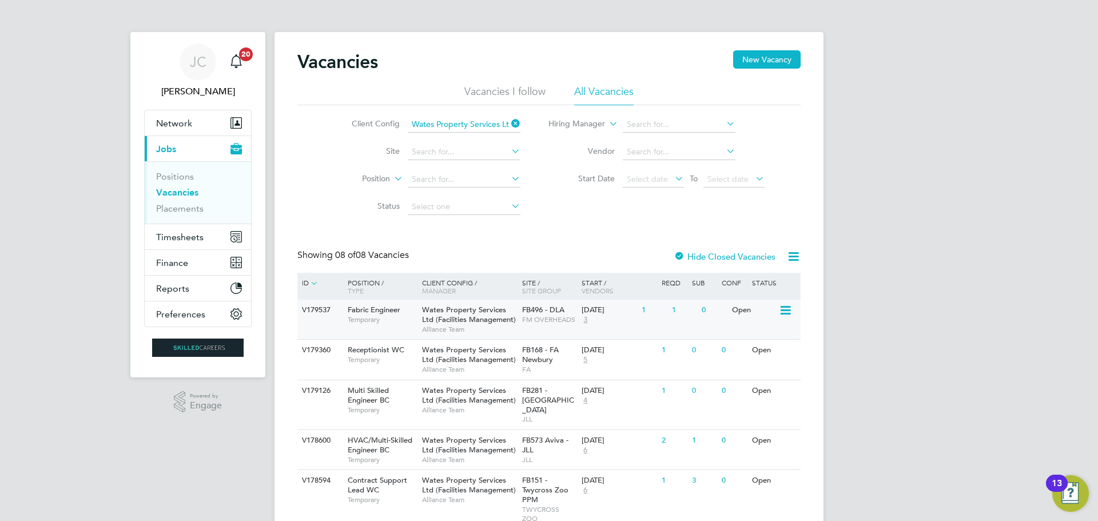
click at [378, 321] on span "Temporary" at bounding box center [382, 319] width 69 height 9
